Goal: Task Accomplishment & Management: Complete application form

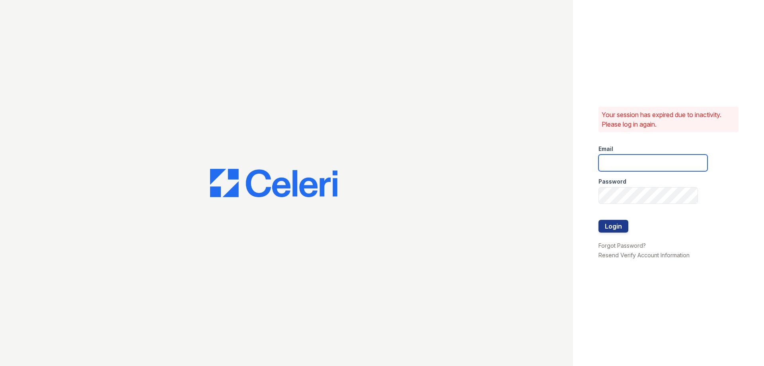
click at [612, 164] on input "email" at bounding box center [653, 162] width 109 height 17
type input "[EMAIL_ADDRESS][DOMAIN_NAME]"
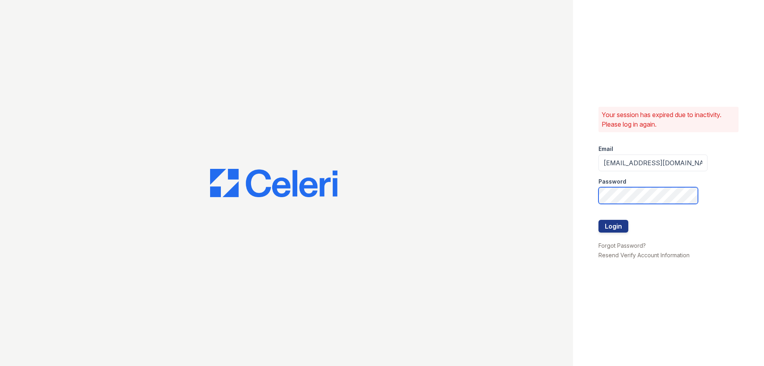
click at [599, 220] on button "Login" at bounding box center [614, 226] width 30 height 13
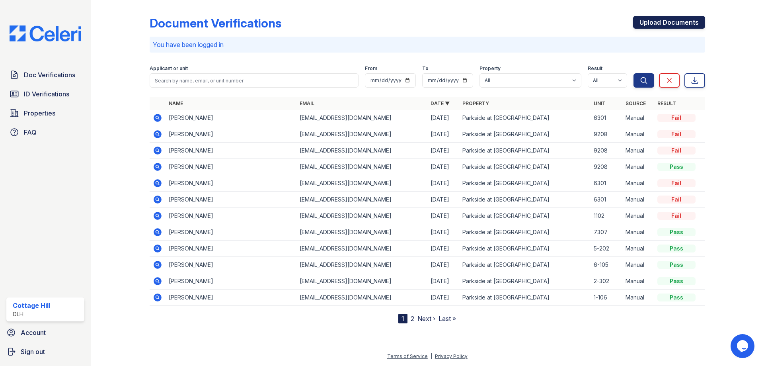
click at [647, 19] on link "Upload Documents" at bounding box center [669, 22] width 72 height 13
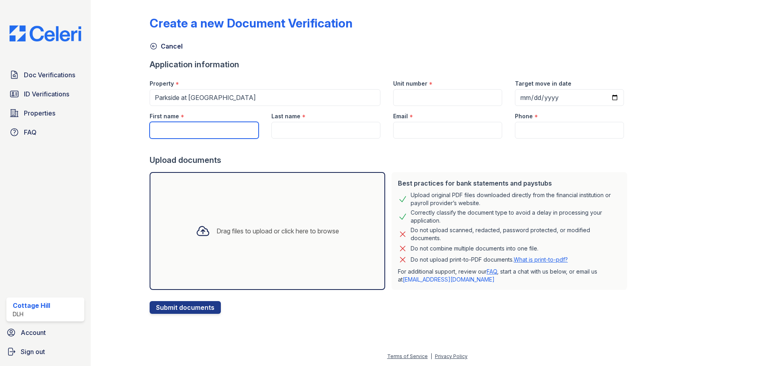
click at [184, 124] on input "First name" at bounding box center [204, 130] width 109 height 17
type input "Juantika"
click at [307, 133] on input "Last name" at bounding box center [326, 130] width 109 height 17
type input "[PERSON_NAME]"
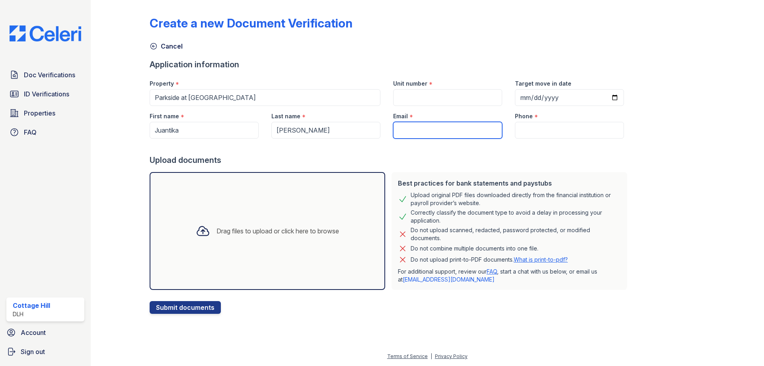
drag, startPoint x: 422, startPoint y: 124, endPoint x: 428, endPoint y: 135, distance: 12.8
click at [422, 124] on input "Email" at bounding box center [447, 130] width 109 height 17
type input "[EMAIL_ADDRESS][DOMAIN_NAME]"
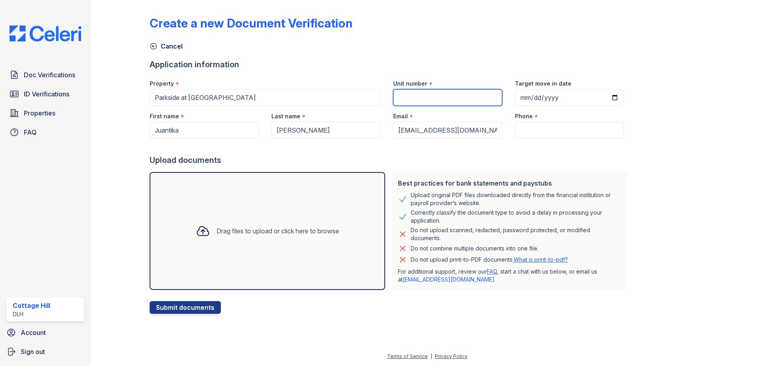
click at [443, 98] on input "Unit number" at bounding box center [447, 97] width 109 height 17
type input "6301"
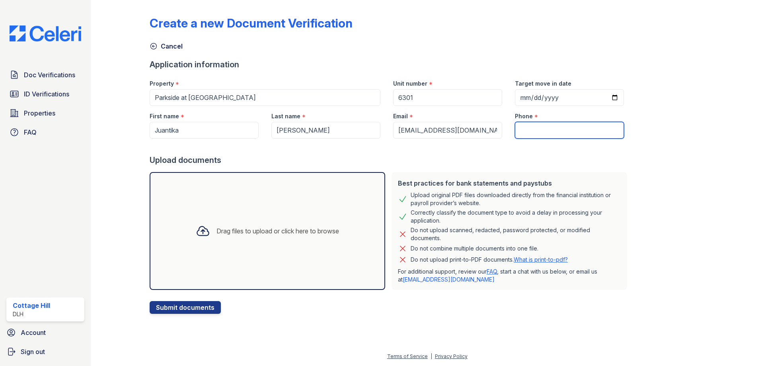
drag, startPoint x: 529, startPoint y: 132, endPoint x: 530, endPoint y: 137, distance: 4.4
click at [529, 132] on input "Phone" at bounding box center [569, 130] width 109 height 17
type input "[PHONE_NUMBER]"
click at [232, 221] on div "Drag files to upload or click here to browse" at bounding box center [268, 230] width 156 height 27
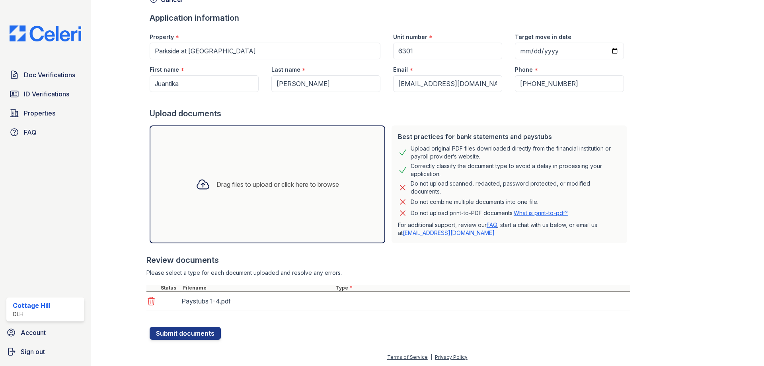
scroll to position [47, 0]
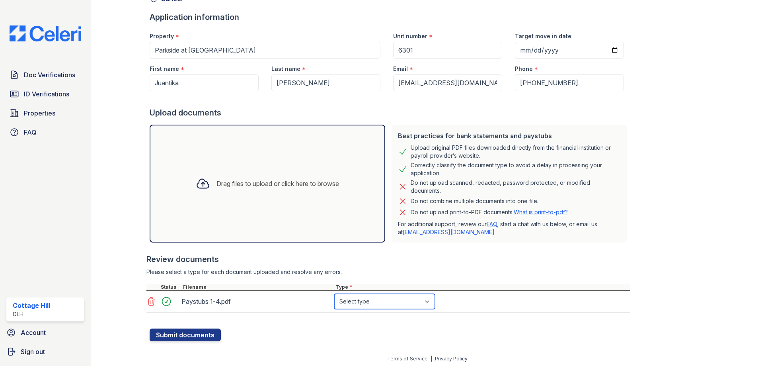
click at [352, 302] on select "Select type Paystub Bank Statement Offer Letter Tax Documents Benefit Award Let…" at bounding box center [384, 301] width 101 height 15
click at [41, 80] on link "Doc Verifications" at bounding box center [45, 75] width 78 height 16
